Goal: Task Accomplishment & Management: Use online tool/utility

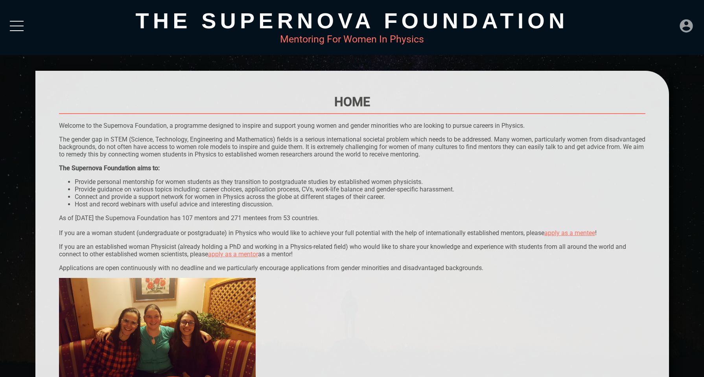
click at [678, 30] on icon at bounding box center [686, 26] width 16 height 16
drag, startPoint x: 657, startPoint y: 24, endPoint x: 636, endPoint y: 24, distance: 21.6
click at [657, 24] on div "LOGIN" at bounding box center [660, 23] width 26 height 15
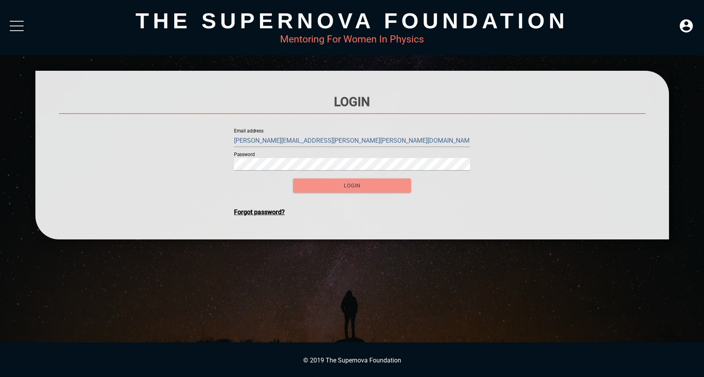
click at [329, 186] on span "login" at bounding box center [351, 186] width 105 height 10
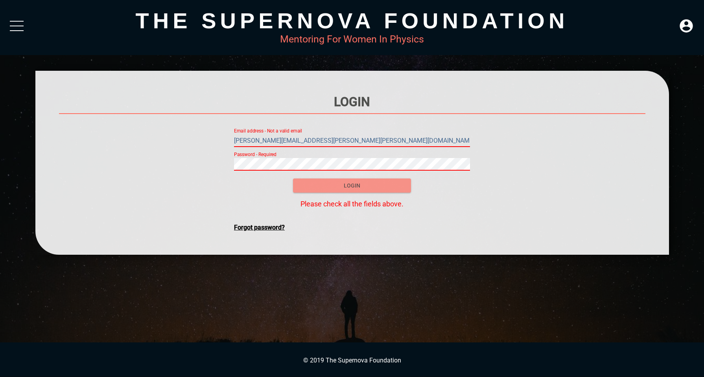
click at [330, 187] on span "login" at bounding box center [351, 186] width 105 height 10
click at [345, 142] on input "[PERSON_NAME][EMAIL_ADDRESS][PERSON_NAME][PERSON_NAME][DOMAIN_NAME]" at bounding box center [352, 140] width 236 height 13
click at [322, 184] on span "login" at bounding box center [351, 186] width 105 height 10
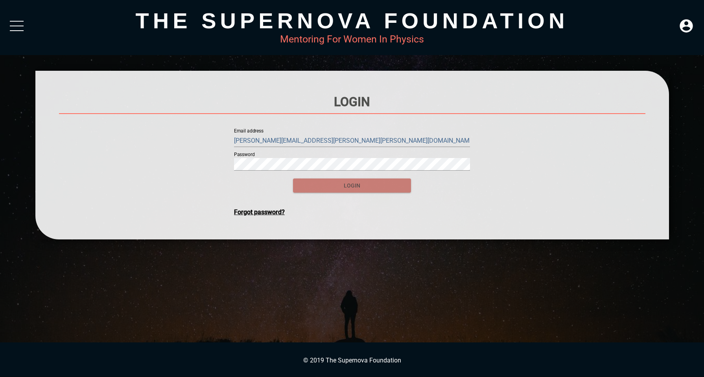
click at [331, 189] on span "login" at bounding box center [351, 186] width 105 height 10
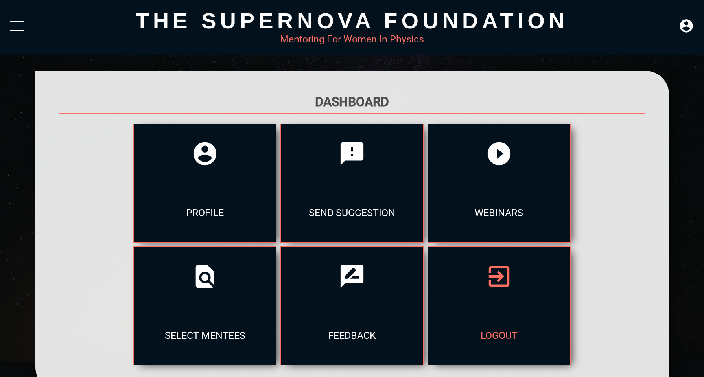
drag, startPoint x: 656, startPoint y: 333, endPoint x: 471, endPoint y: 274, distance: 193.9
click at [653, 333] on div at bounding box center [352, 231] width 634 height 320
click at [230, 282] on div at bounding box center [205, 276] width 142 height 59
click at [189, 334] on div "select mentees" at bounding box center [205, 335] width 142 height 59
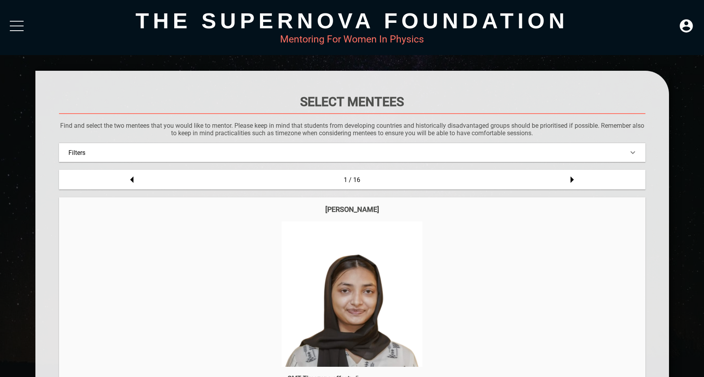
click at [132, 182] on icon at bounding box center [132, 180] width 16 height 16
click at [567, 179] on icon at bounding box center [572, 180] width 16 height 16
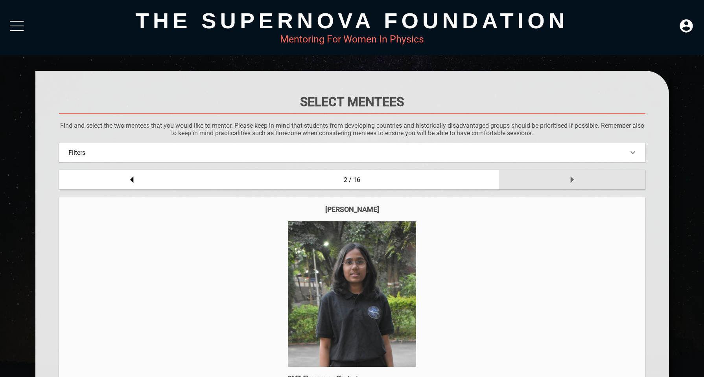
click at [566, 179] on icon at bounding box center [572, 180] width 16 height 16
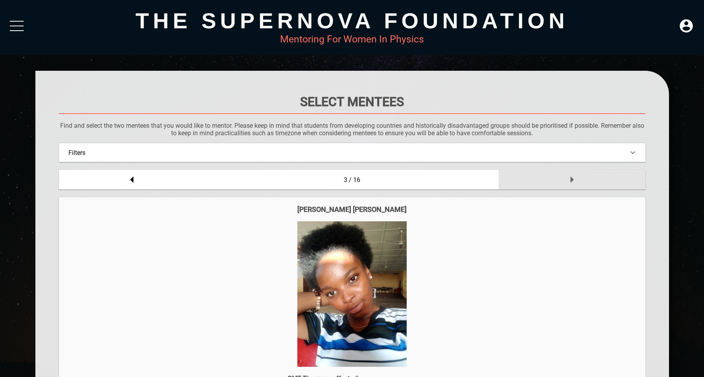
click at [565, 179] on icon at bounding box center [572, 180] width 16 height 16
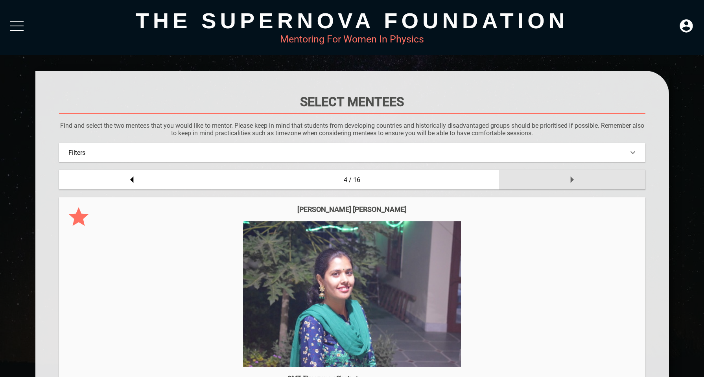
click at [565, 179] on icon at bounding box center [572, 180] width 16 height 16
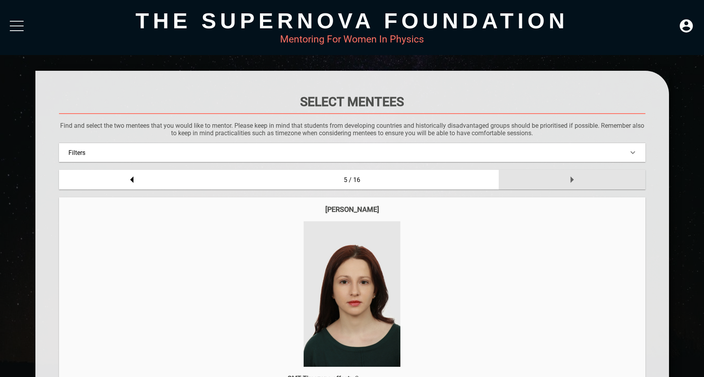
click at [565, 179] on icon at bounding box center [572, 180] width 16 height 16
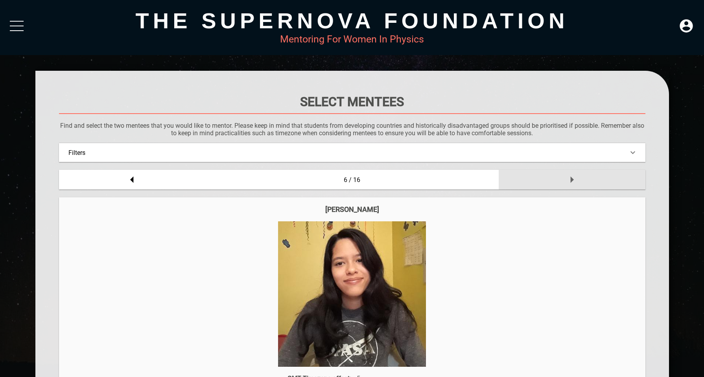
click at [565, 179] on icon at bounding box center [572, 180] width 16 height 16
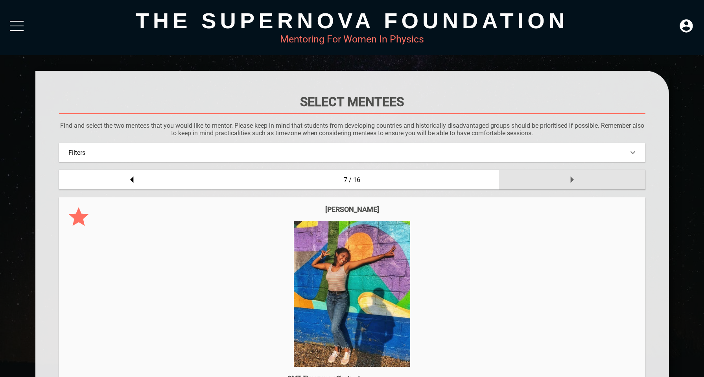
click at [565, 179] on icon at bounding box center [572, 180] width 16 height 16
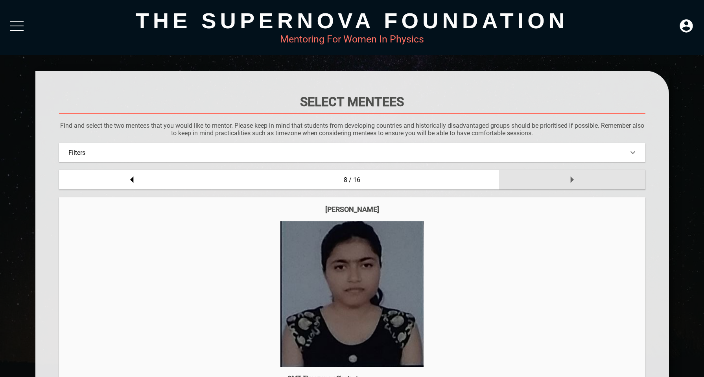
click at [565, 179] on icon at bounding box center [572, 180] width 16 height 16
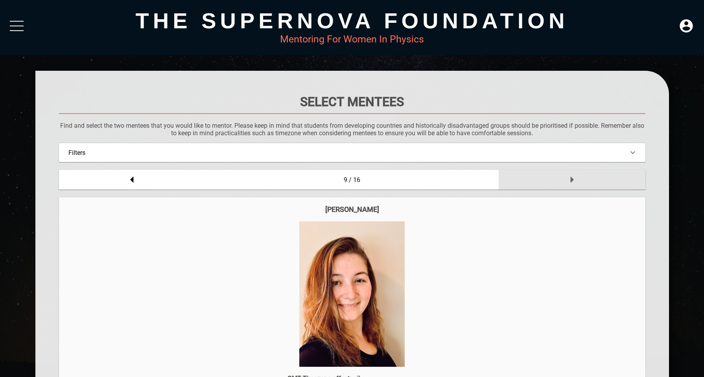
click at [565, 179] on icon at bounding box center [572, 180] width 16 height 16
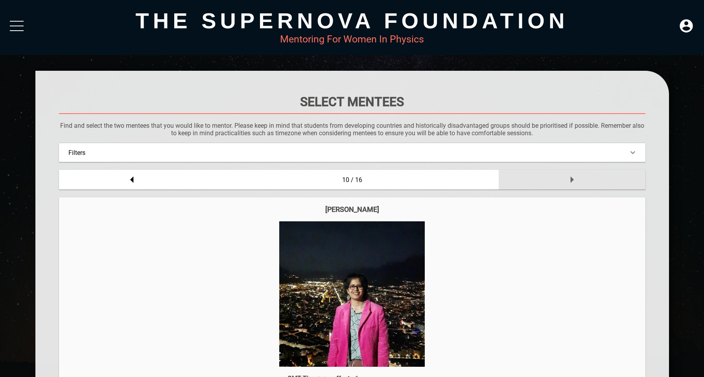
click at [565, 179] on icon at bounding box center [572, 180] width 16 height 16
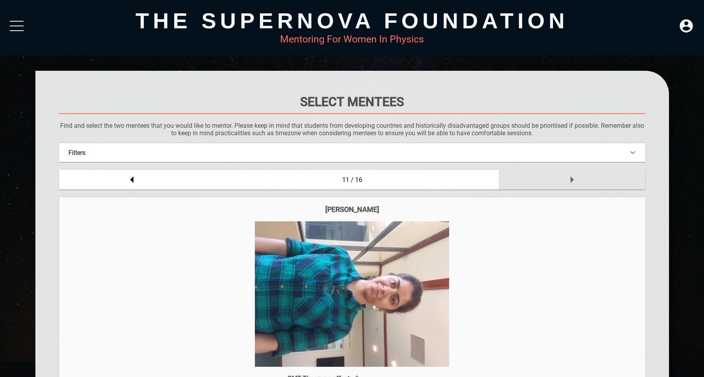
click at [565, 179] on icon at bounding box center [572, 180] width 16 height 16
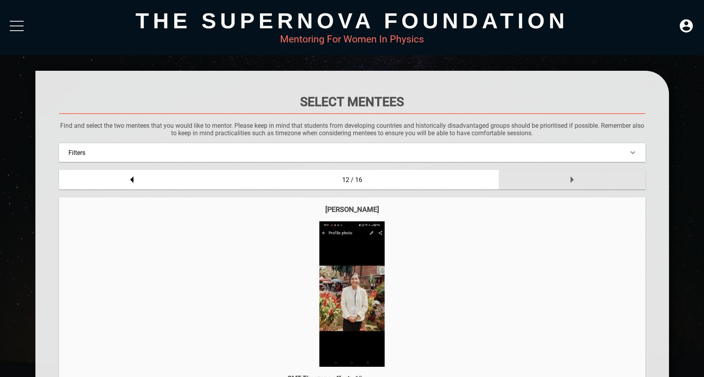
click at [565, 179] on icon at bounding box center [572, 180] width 16 height 16
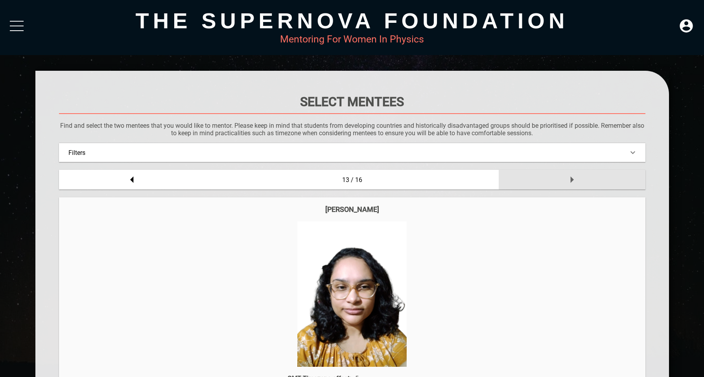
click at [565, 179] on icon at bounding box center [572, 180] width 16 height 16
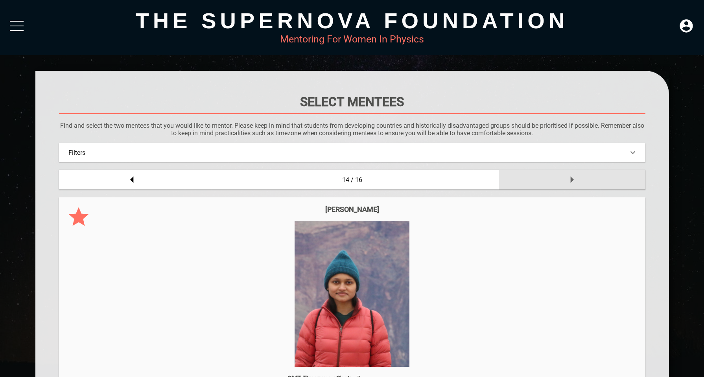
click at [565, 179] on icon at bounding box center [572, 180] width 16 height 16
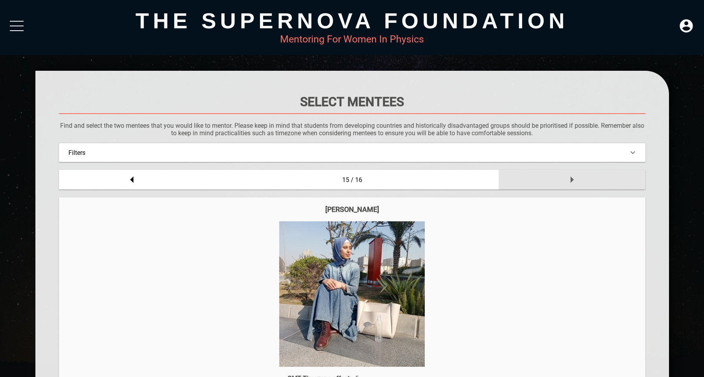
click at [565, 179] on icon at bounding box center [572, 180] width 16 height 16
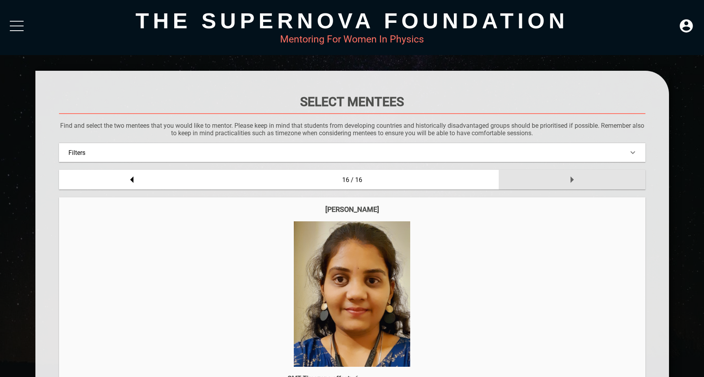
click at [565, 179] on icon at bounding box center [572, 180] width 16 height 16
